Goal: Task Accomplishment & Management: Use online tool/utility

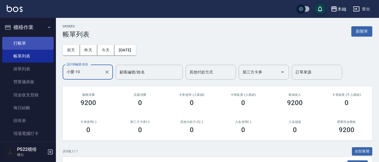
type input "小愛-10"
click at [22, 46] on link "打帳單" at bounding box center [27, 43] width 51 height 13
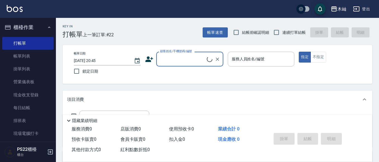
click at [179, 57] on input "顧客姓名/手機號碼/編號" at bounding box center [183, 59] width 48 height 10
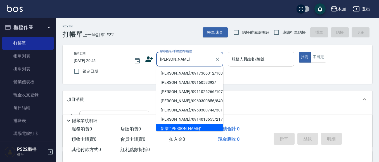
click at [179, 73] on li "[PERSON_NAME]/0917366312/163381" at bounding box center [189, 73] width 67 height 9
type input "[PERSON_NAME]/0917366312/163381"
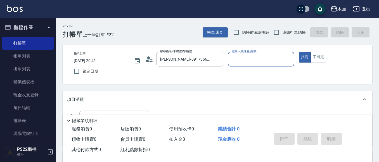
type input "雅芳-012"
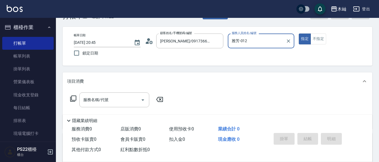
scroll to position [28, 0]
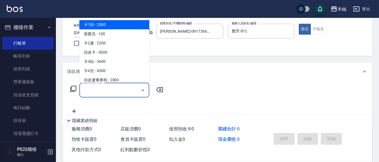
click at [135, 91] on input "服務名稱/代號" at bounding box center [110, 90] width 56 height 10
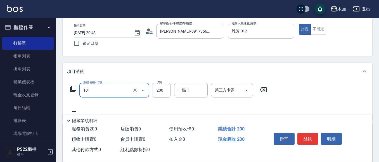
type input "洗髮(101)"
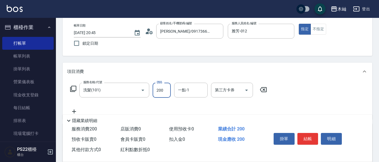
click at [362, 9] on button "登出" at bounding box center [360, 9] width 21 height 10
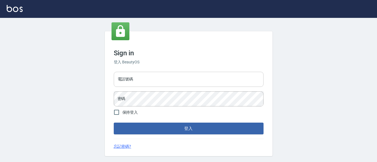
drag, startPoint x: 0, startPoint y: 0, endPoint x: 152, endPoint y: 79, distance: 171.4
click at [152, 79] on input "電話號碼" at bounding box center [189, 79] width 150 height 15
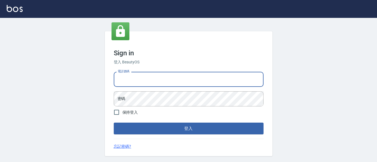
type input "0929726667"
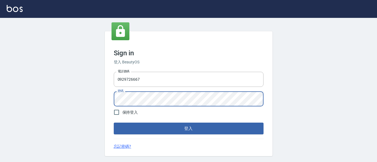
click at [114, 123] on button "登入" at bounding box center [189, 129] width 150 height 12
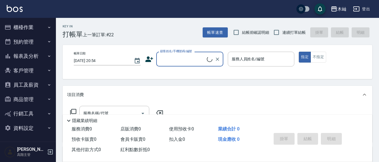
click at [36, 83] on button "員工及薪資" at bounding box center [27, 85] width 51 height 15
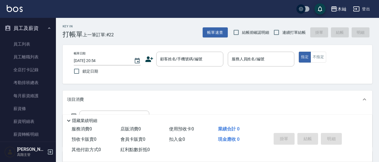
scroll to position [52, 0]
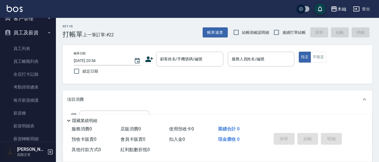
click at [39, 115] on link "薪資條" at bounding box center [27, 113] width 51 height 13
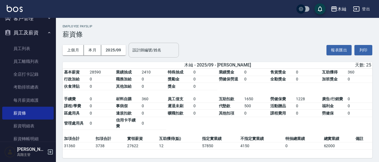
click at [138, 52] on input "設計師編號/姓名" at bounding box center [153, 50] width 45 height 10
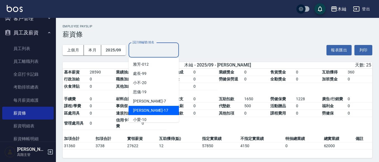
click at [152, 109] on div "陳薏亘 -17" at bounding box center [153, 110] width 50 height 9
type input "陳薏亘-17"
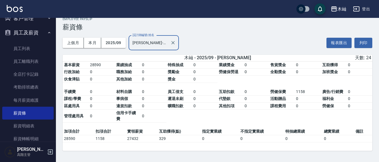
scroll to position [9, 0]
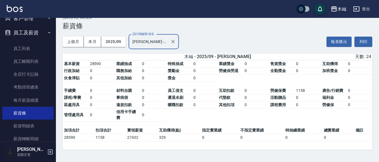
click at [288, 44] on div "上個月 本月 2025/09 設計師編號/姓名 陳薏亘-17 設計師編號/姓名 報表匯出 列印" at bounding box center [217, 42] width 309 height 24
click at [266, 32] on div "上個月 本月 2025/09 設計師編號/姓名 陳薏亘-17 設計師編號/姓名 報表匯出 列印" at bounding box center [217, 42] width 309 height 24
